Goal: Find specific page/section: Find specific page/section

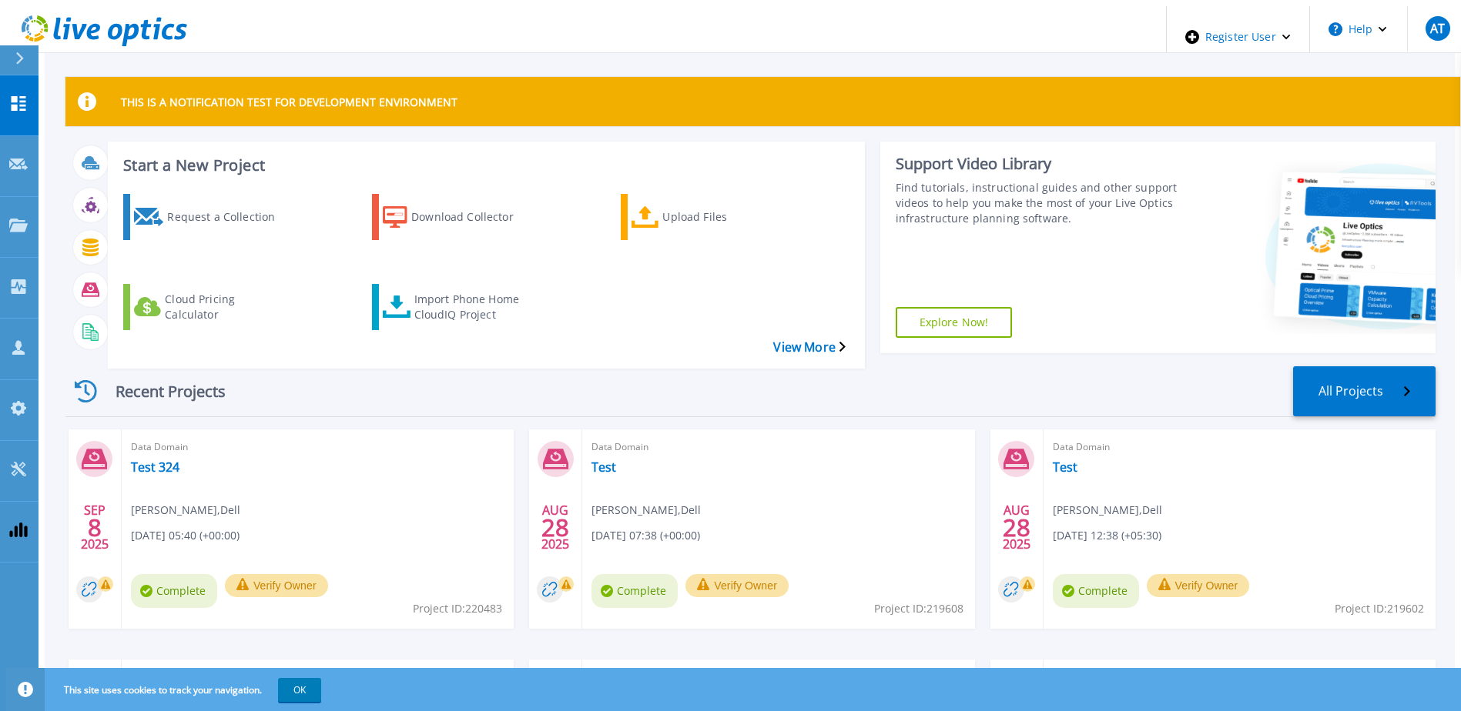
click at [12, 55] on button at bounding box center [19, 60] width 38 height 30
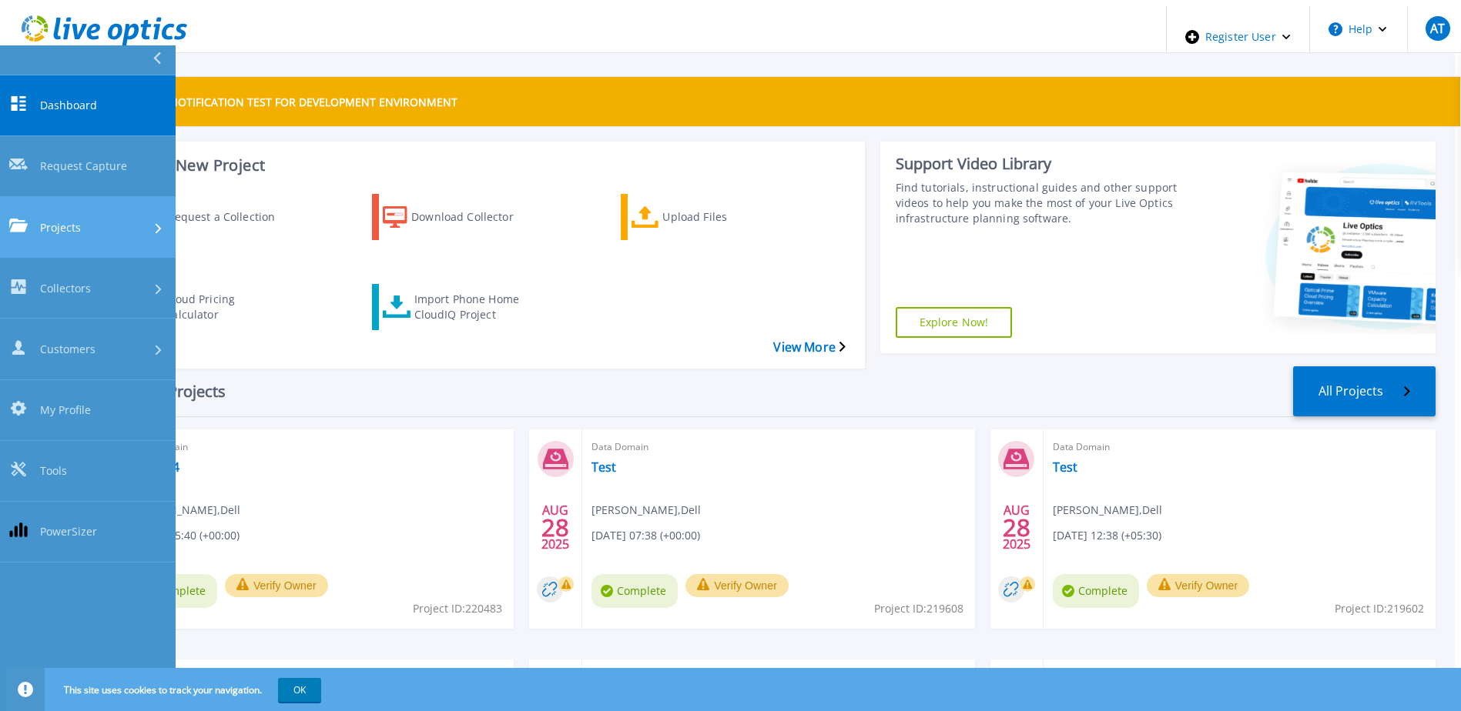
click at [85, 219] on div "Projects" at bounding box center [87, 227] width 157 height 16
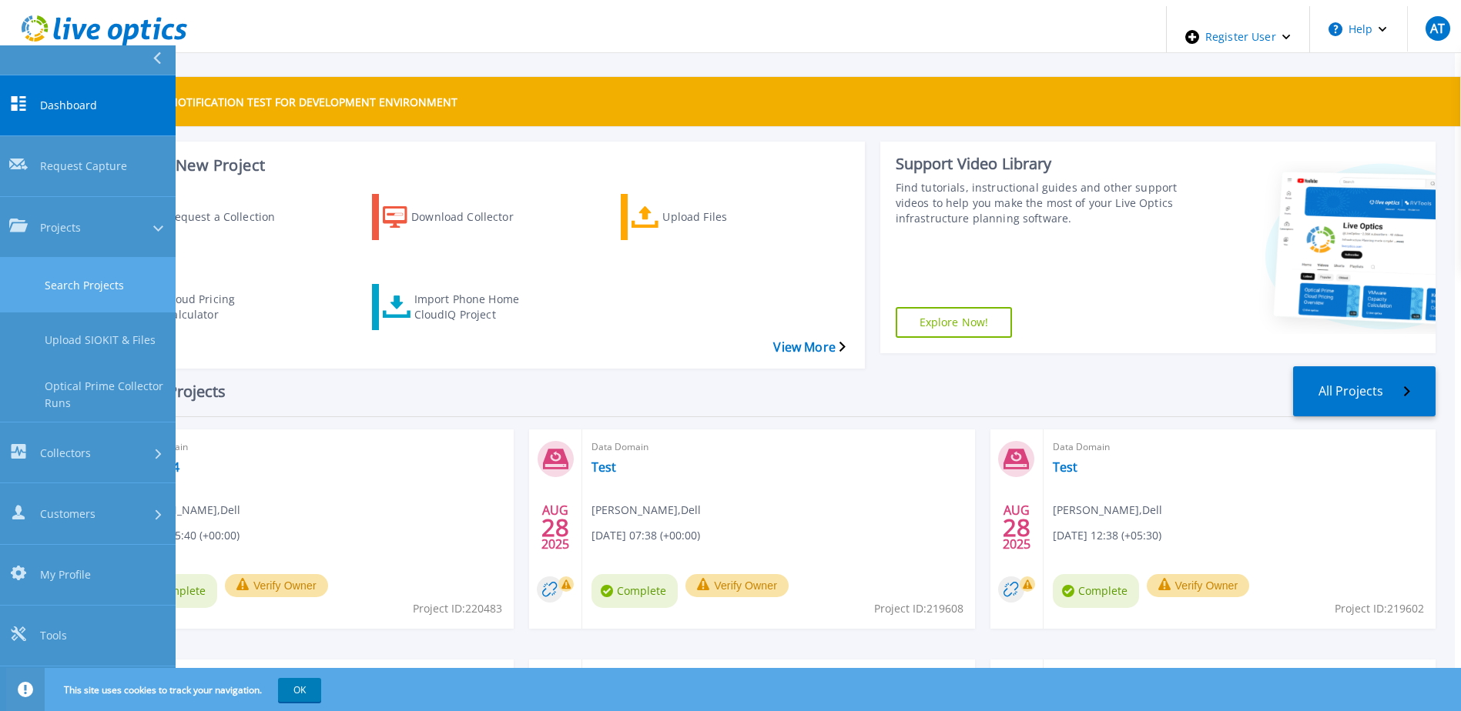
click at [104, 258] on link "Search Projects" at bounding box center [88, 285] width 176 height 55
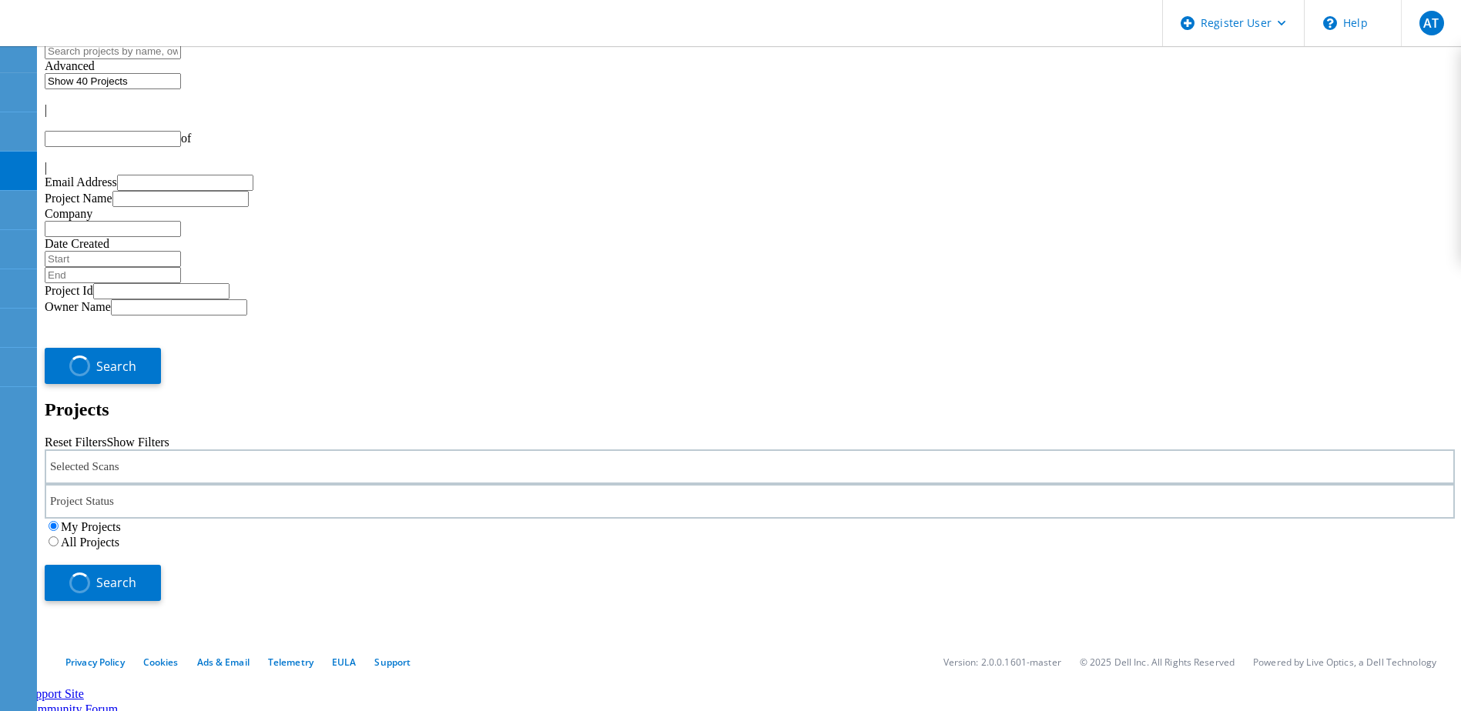
type input "1"
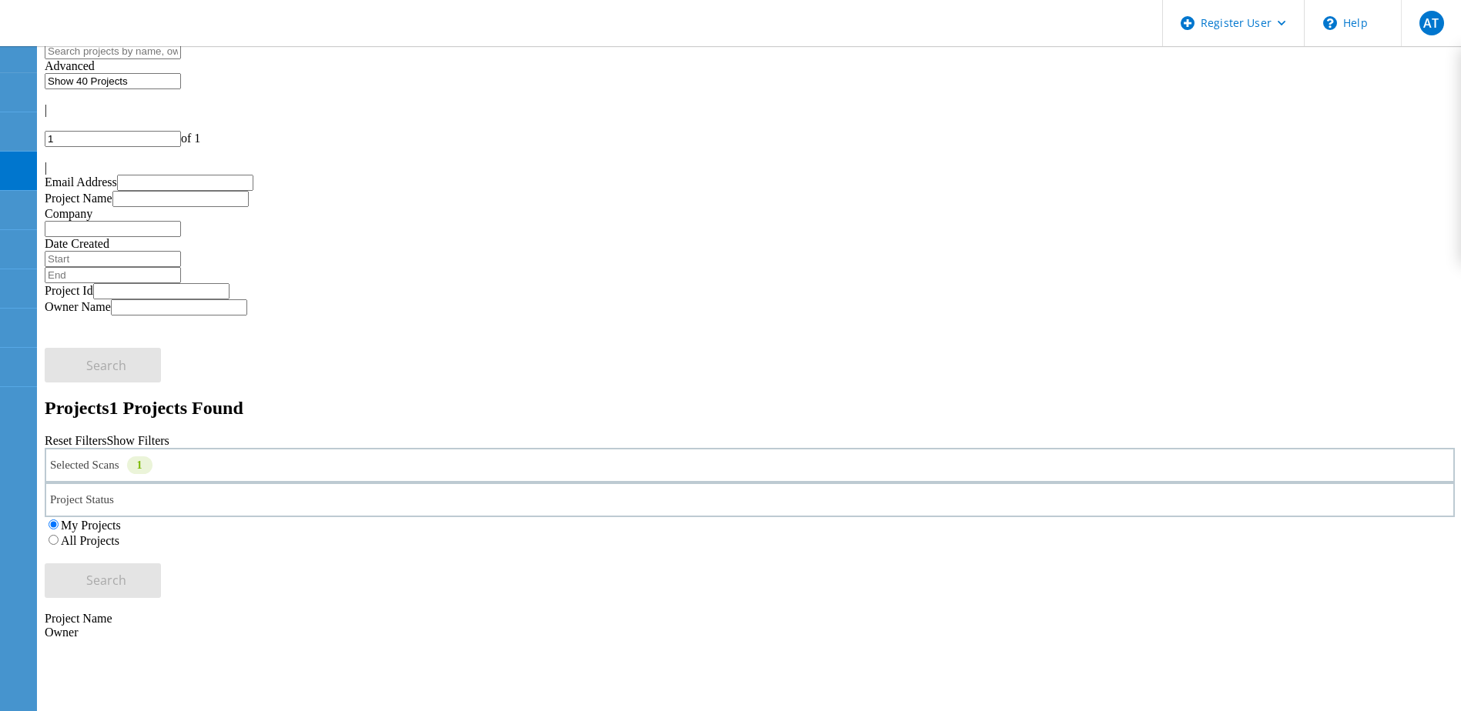
click at [354, 448] on div "Selected Scans 1" at bounding box center [750, 465] width 1410 height 35
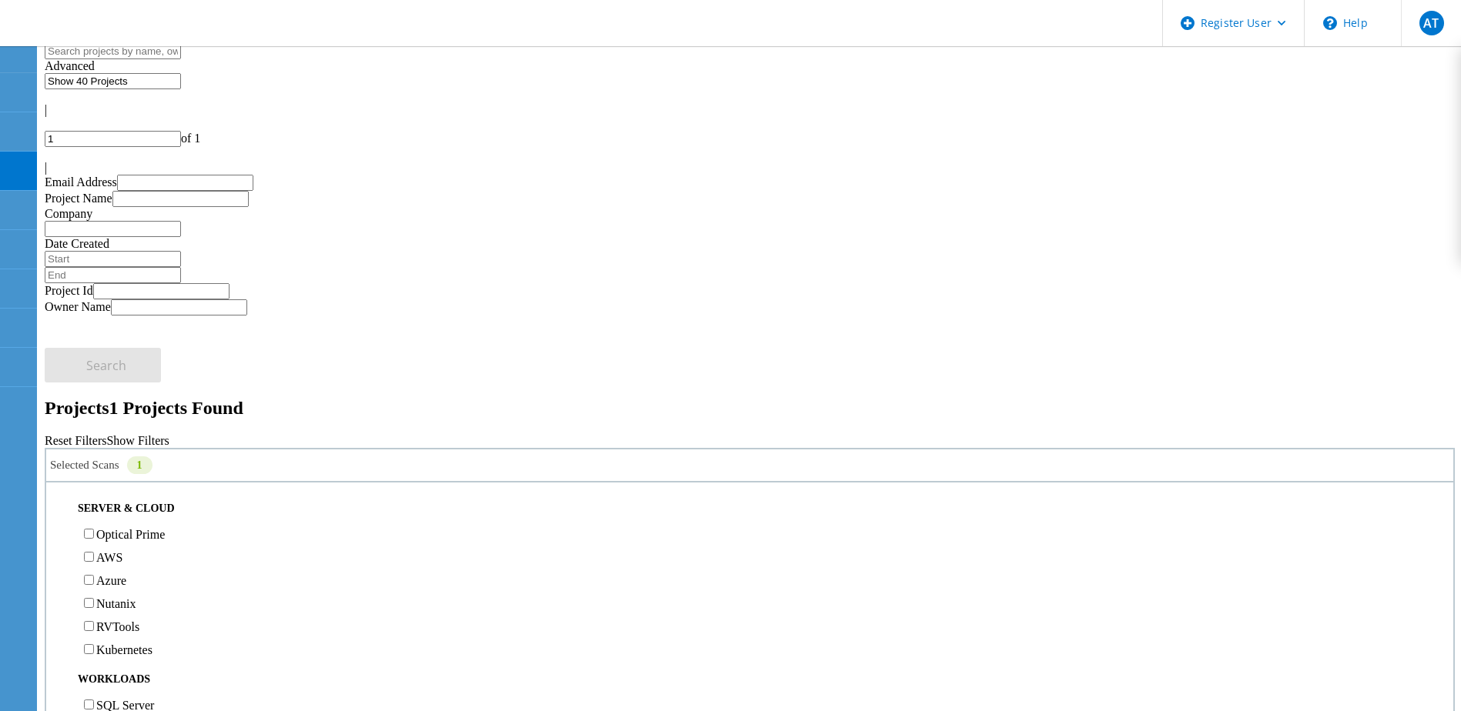
click at [119, 534] on label "All Projects" at bounding box center [90, 540] width 59 height 13
click at [59, 535] on input "All Projects" at bounding box center [54, 540] width 10 height 10
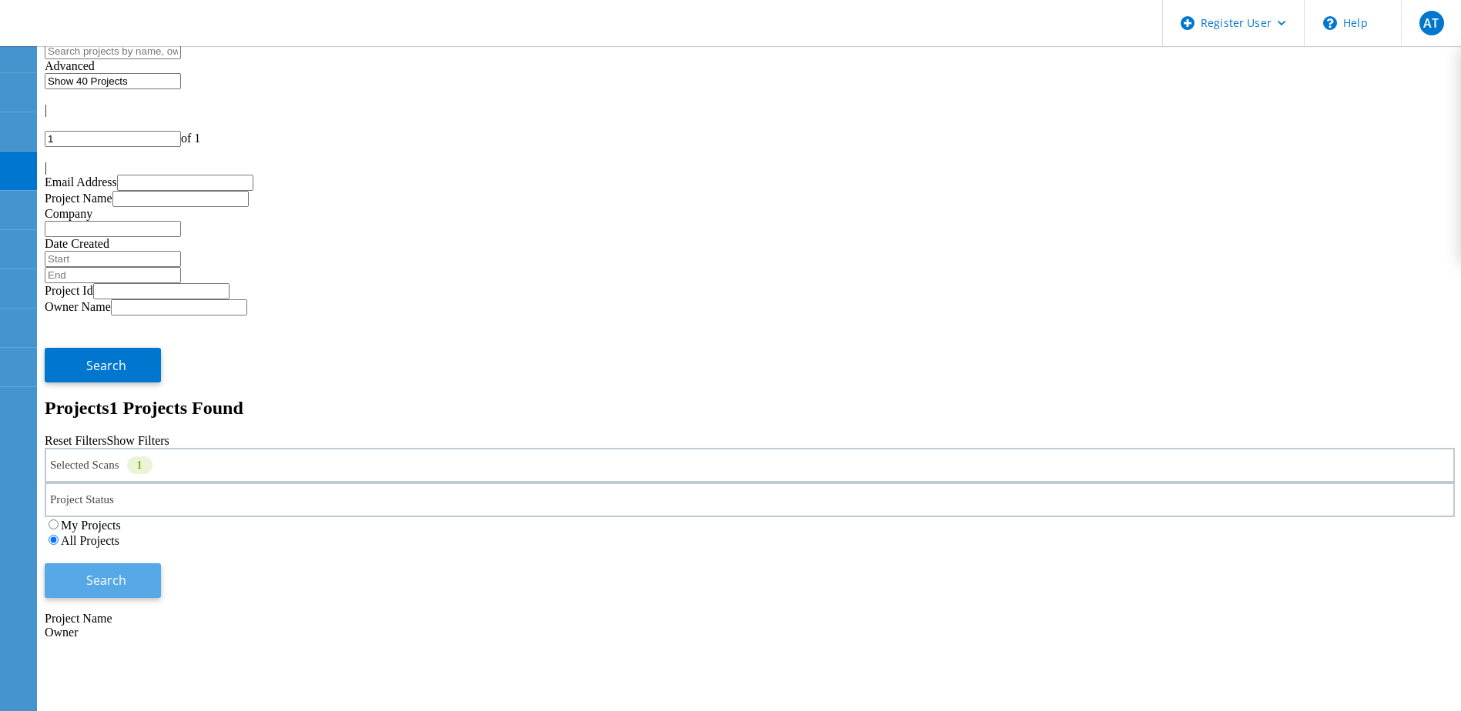
click at [126, 572] on span "Search" at bounding box center [106, 580] width 40 height 17
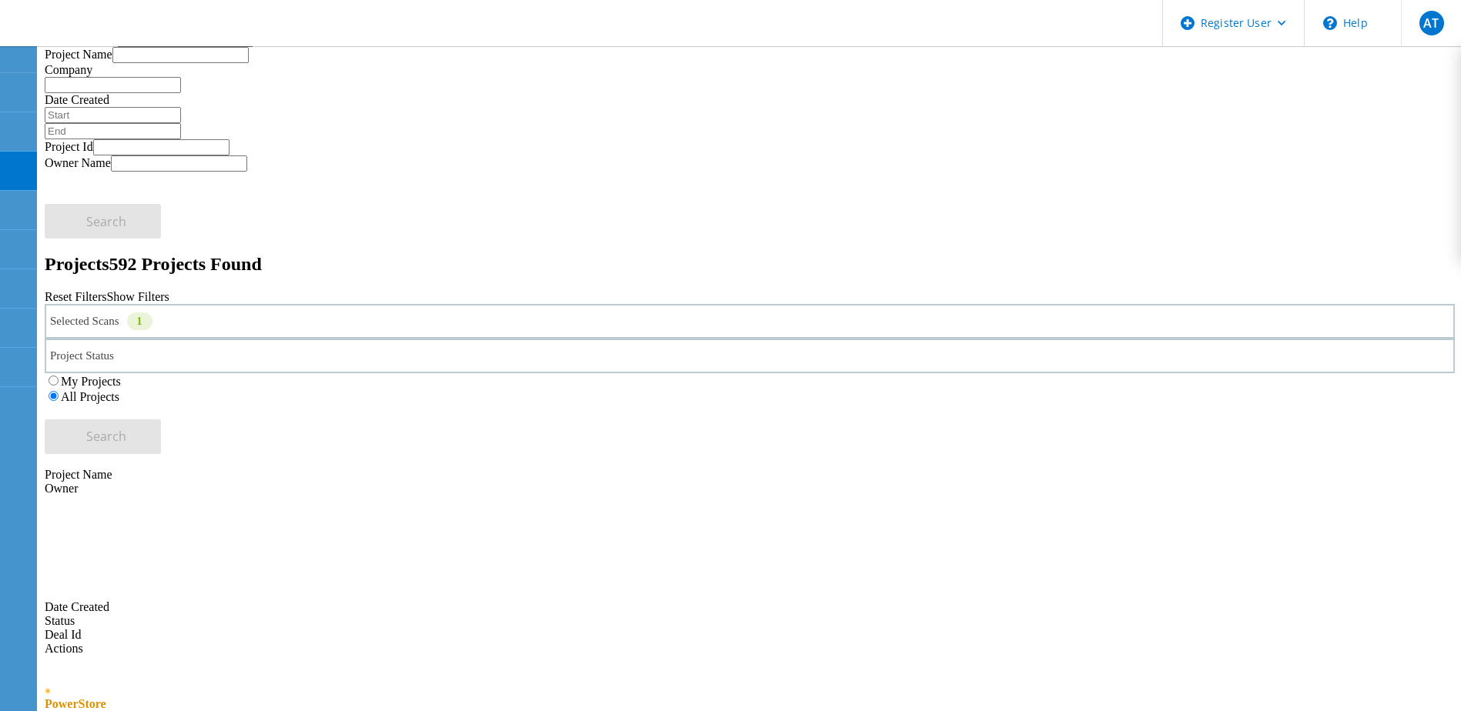
scroll to position [308, 0]
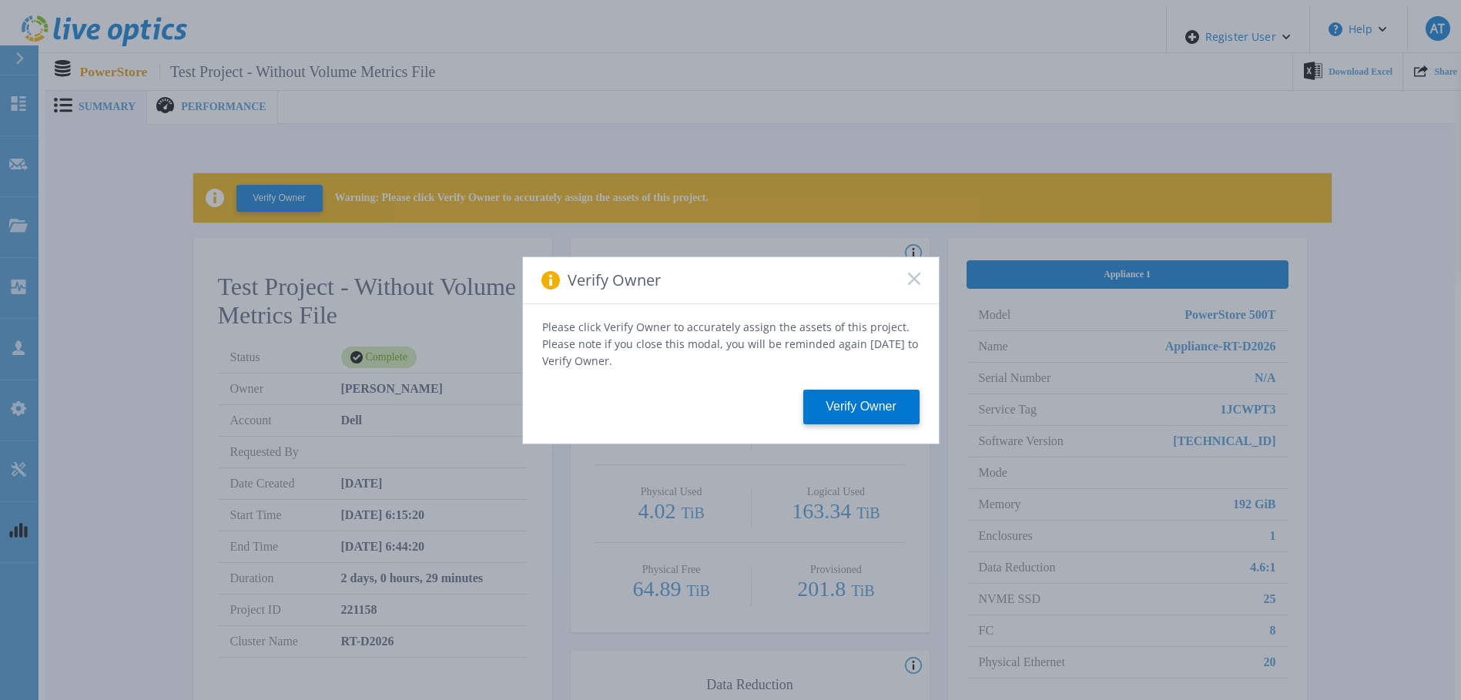
click at [908, 282] on icon at bounding box center [914, 279] width 12 height 12
